Goal: Obtain resource: Obtain resource

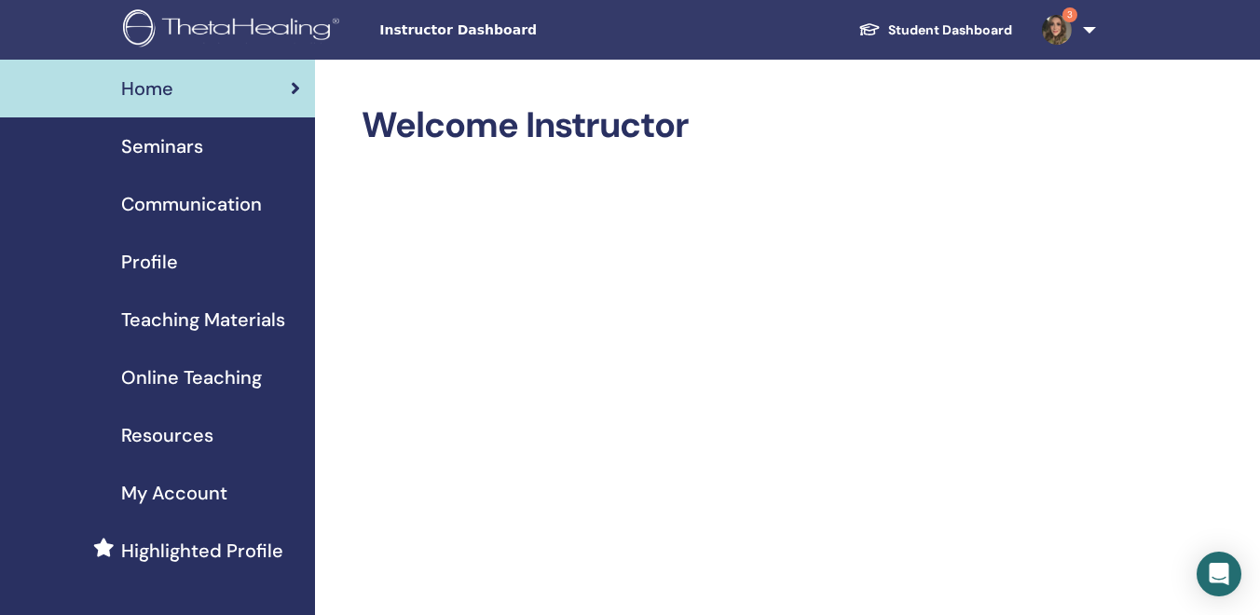
click at [1088, 24] on link "3" at bounding box center [1065, 30] width 76 height 60
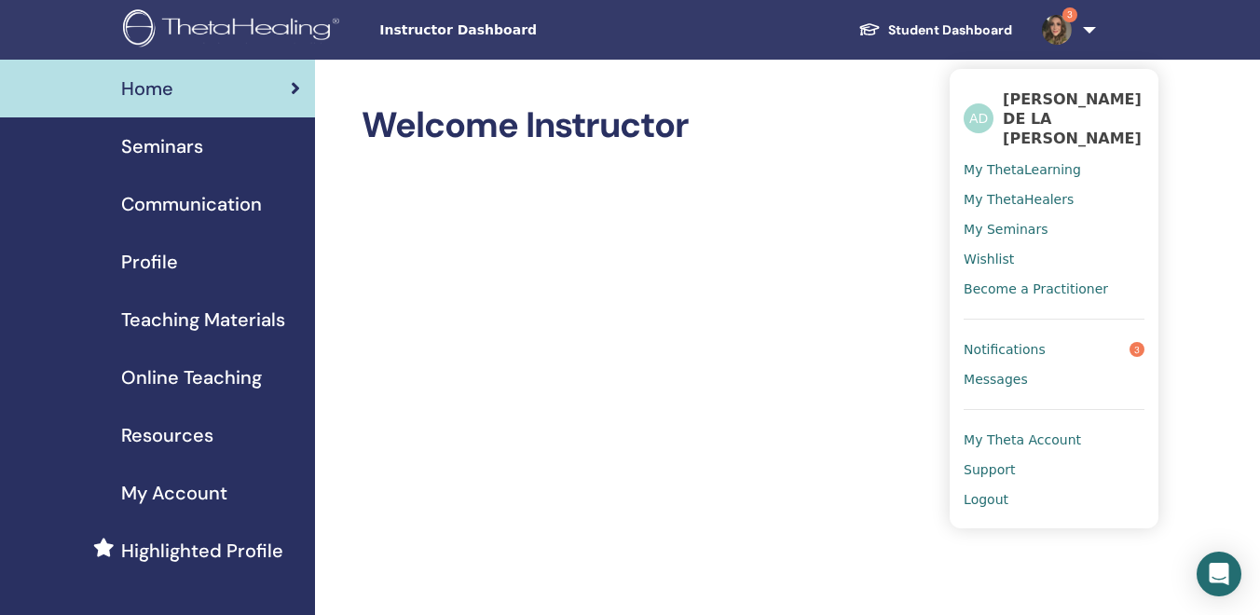
click at [930, 34] on link "Student Dashboard" at bounding box center [936, 30] width 184 height 34
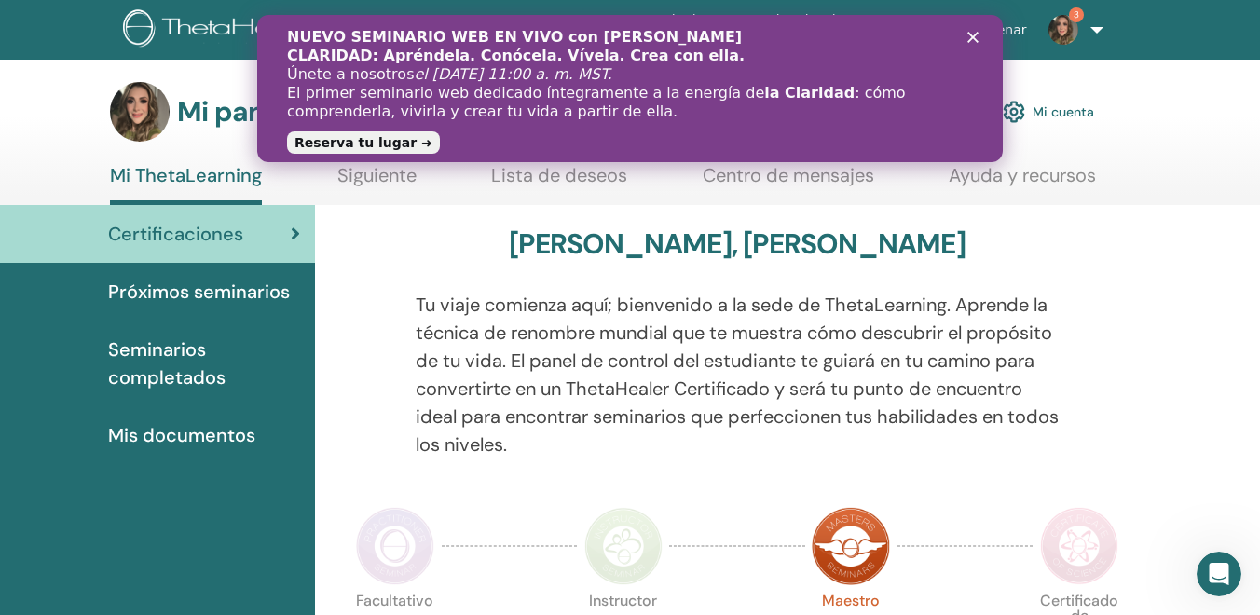
click at [1061, 173] on font "Ayuda y recursos" at bounding box center [1022, 175] width 147 height 24
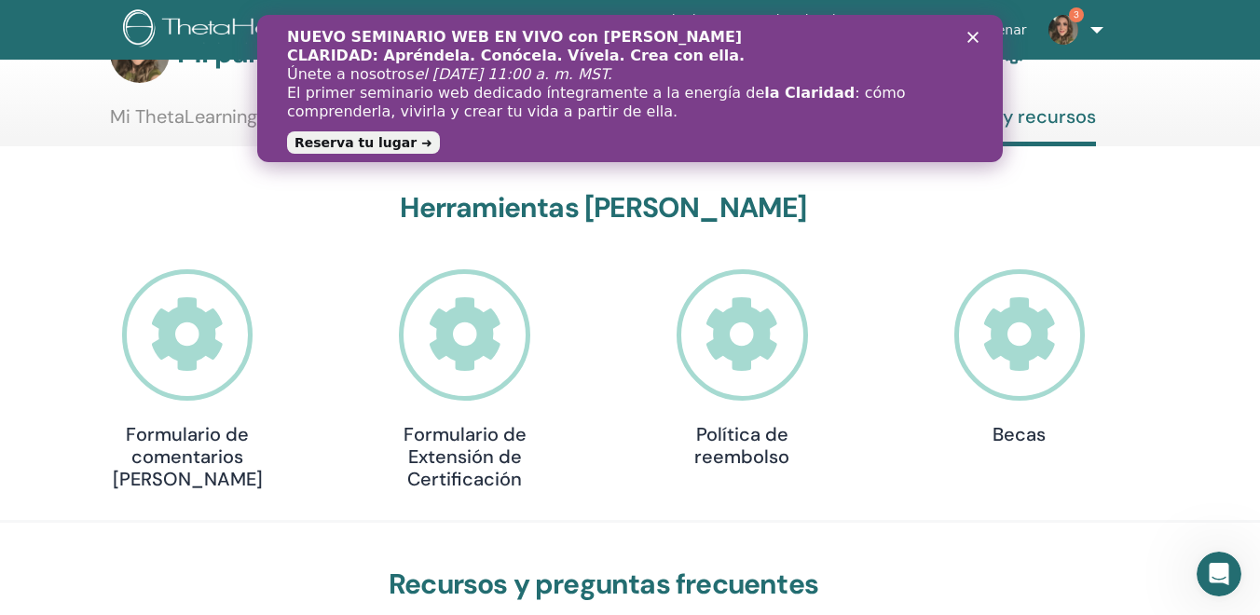
scroll to position [60, 0]
click at [970, 39] on polygon "Cerrar" at bounding box center [972, 37] width 11 height 11
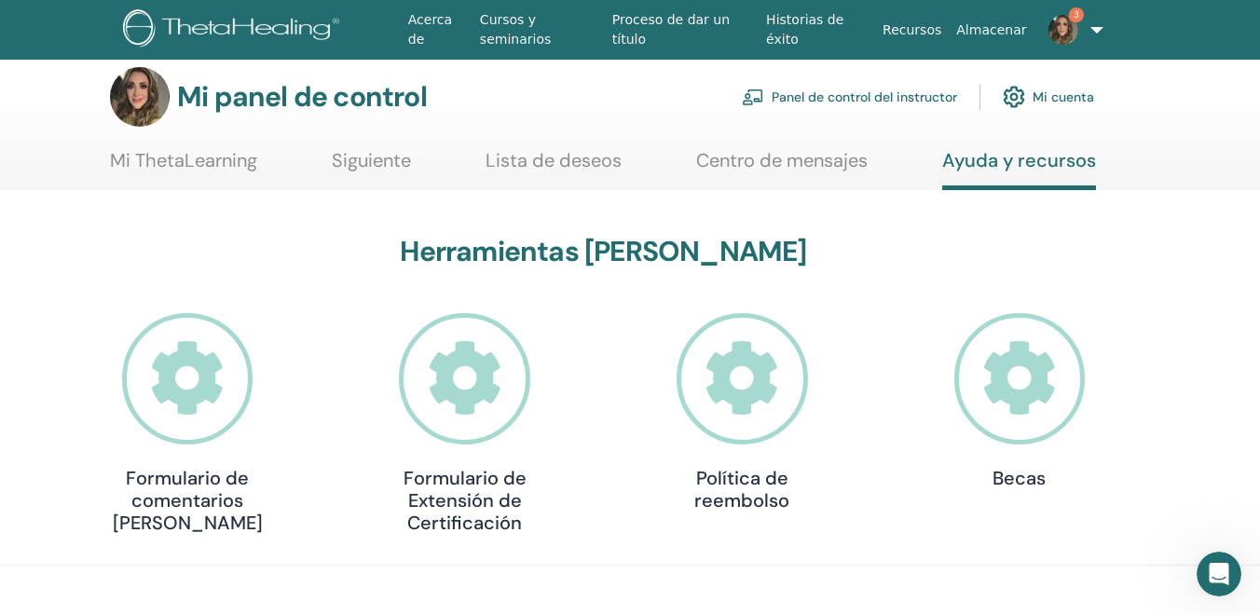
scroll to position [0, 0]
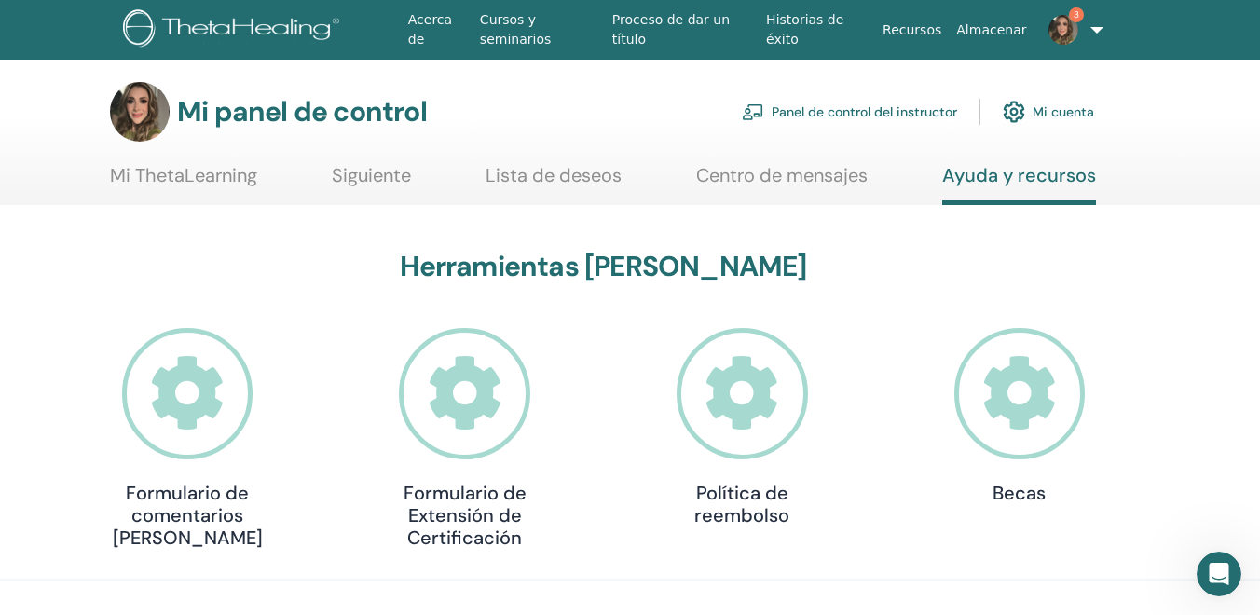
click at [909, 114] on font "Panel de control del instructor" at bounding box center [864, 112] width 185 height 17
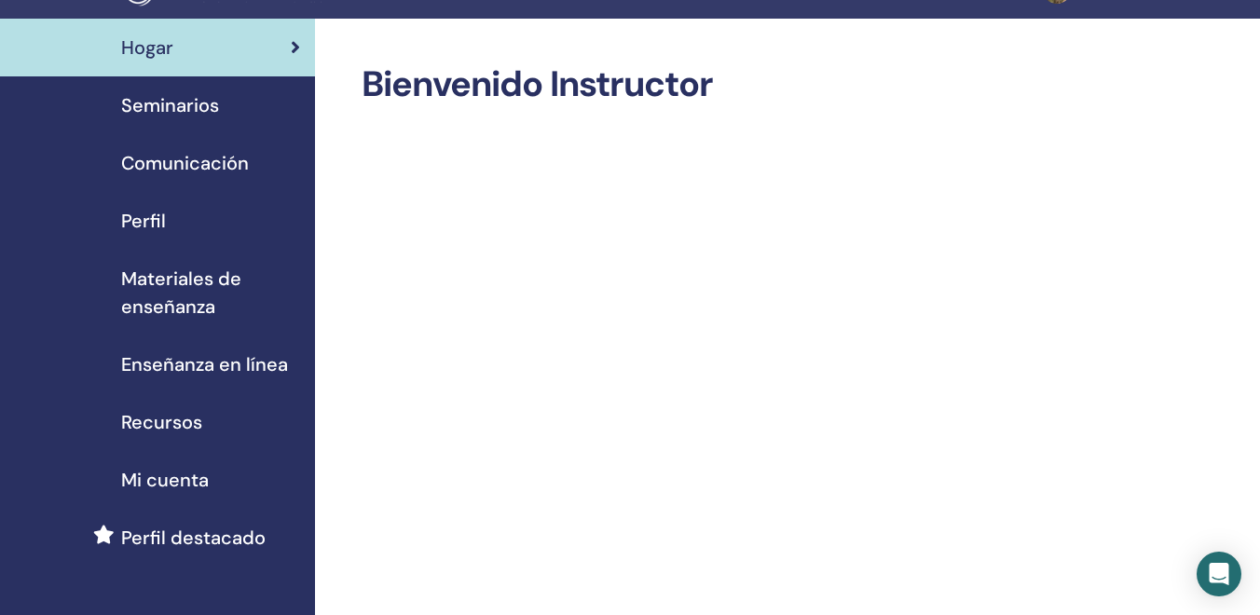
scroll to position [47, 0]
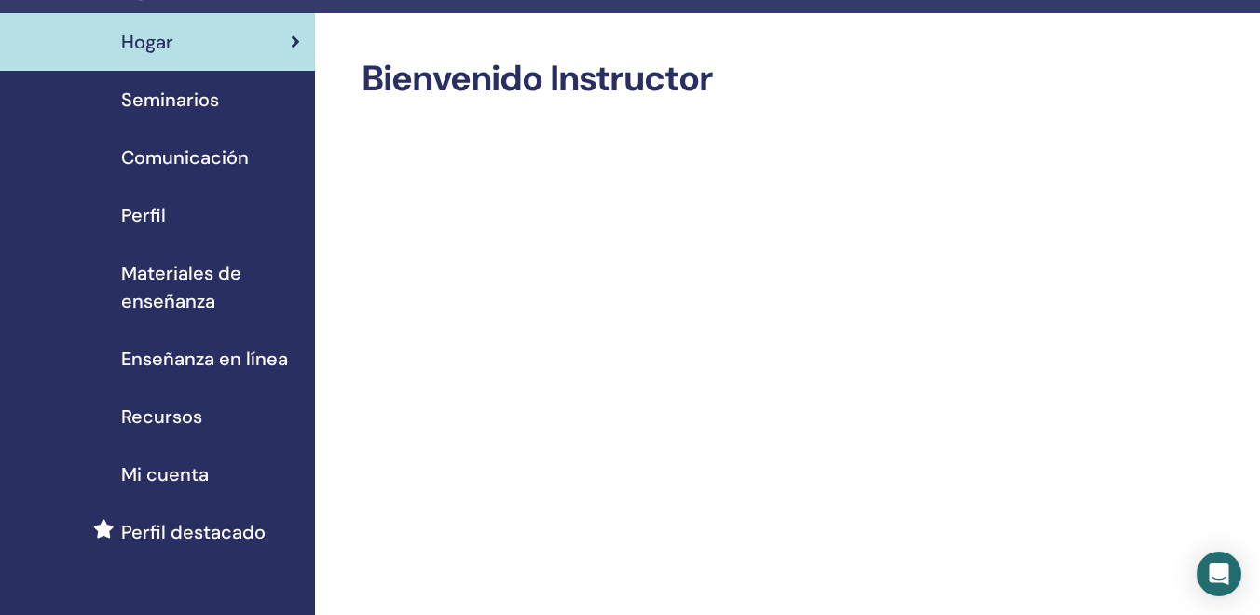
click at [191, 273] on font "Materiales de enseñanza" at bounding box center [181, 287] width 120 height 52
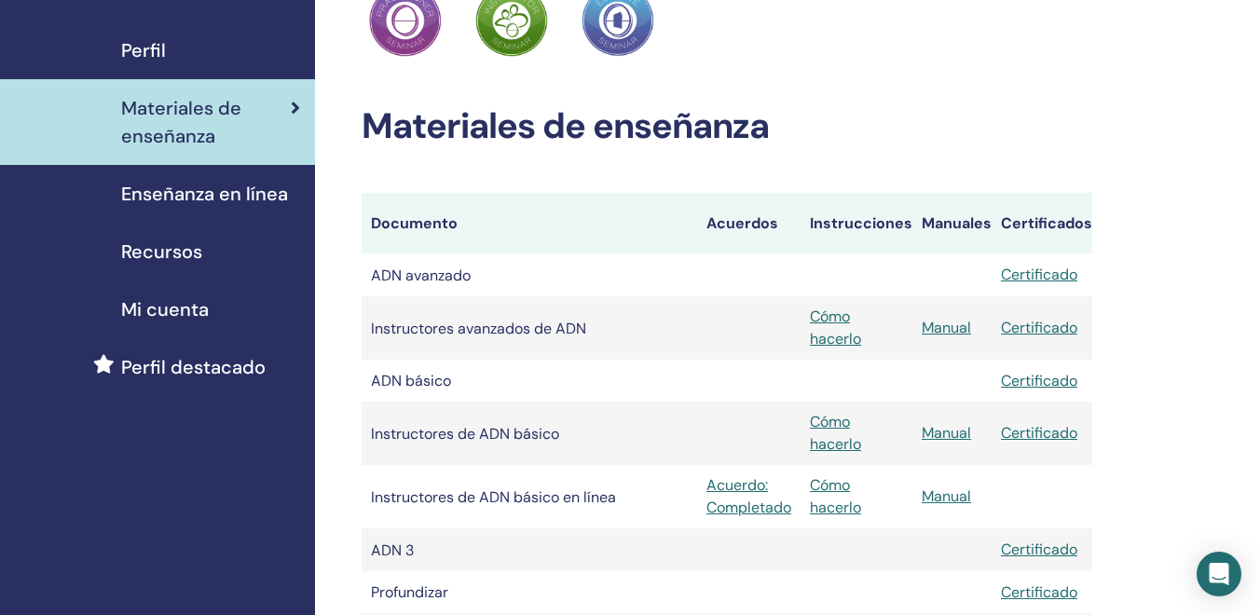
scroll to position [218, 0]
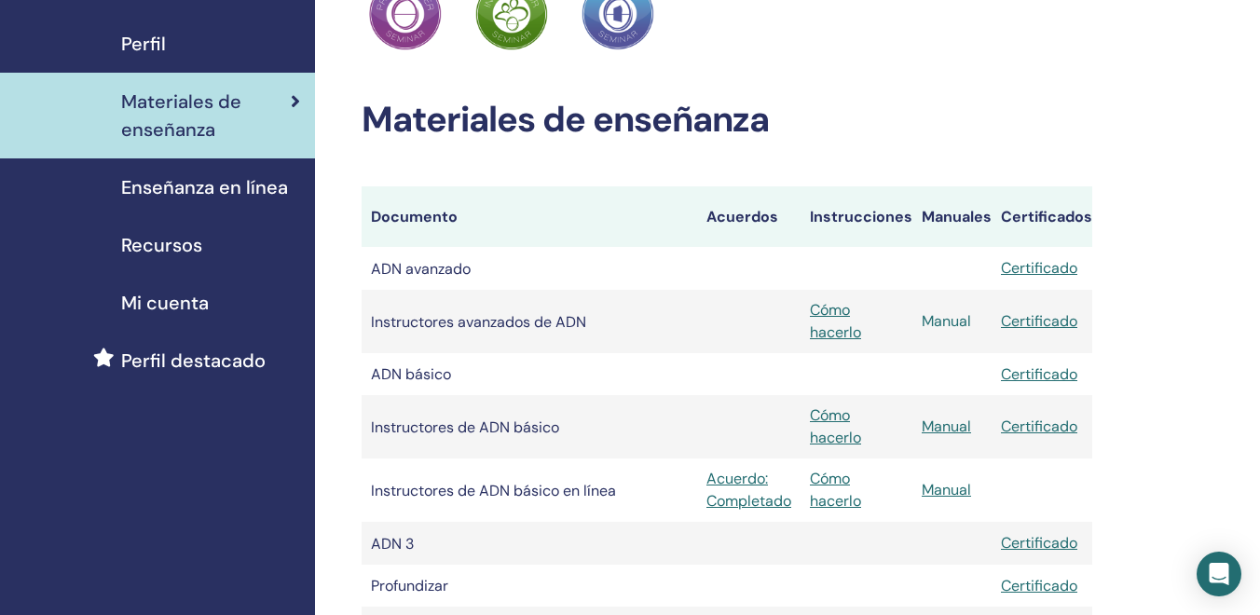
click at [958, 319] on font "Manual" at bounding box center [946, 321] width 49 height 20
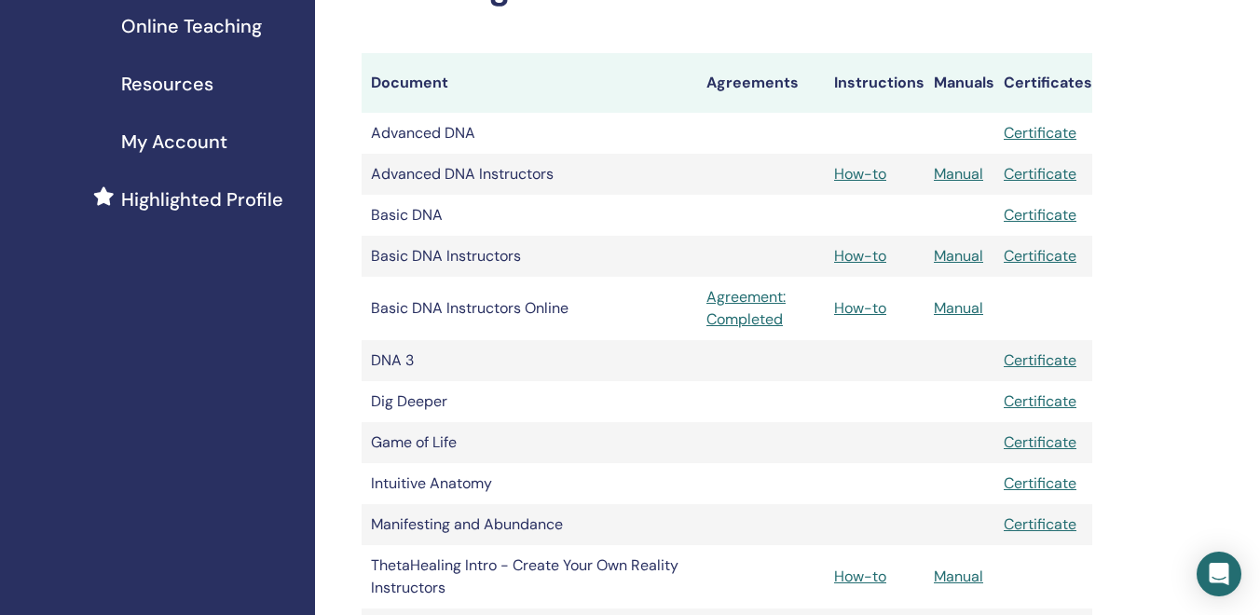
scroll to position [379, 0]
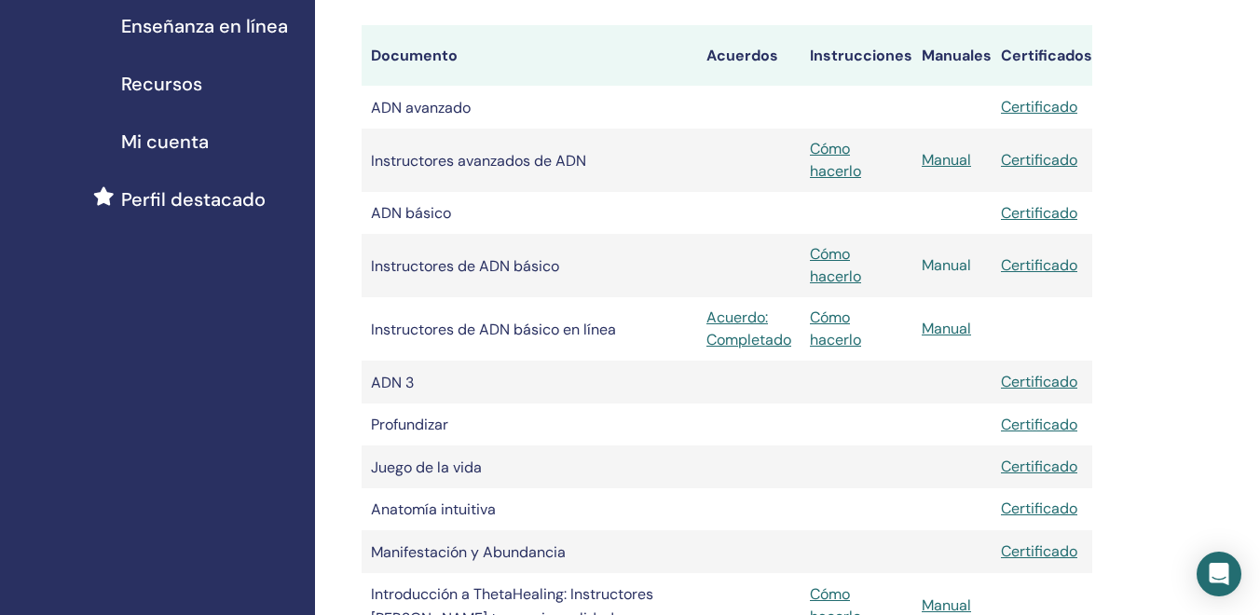
click at [943, 265] on font "Manual" at bounding box center [946, 265] width 49 height 20
